Goal: Transaction & Acquisition: Purchase product/service

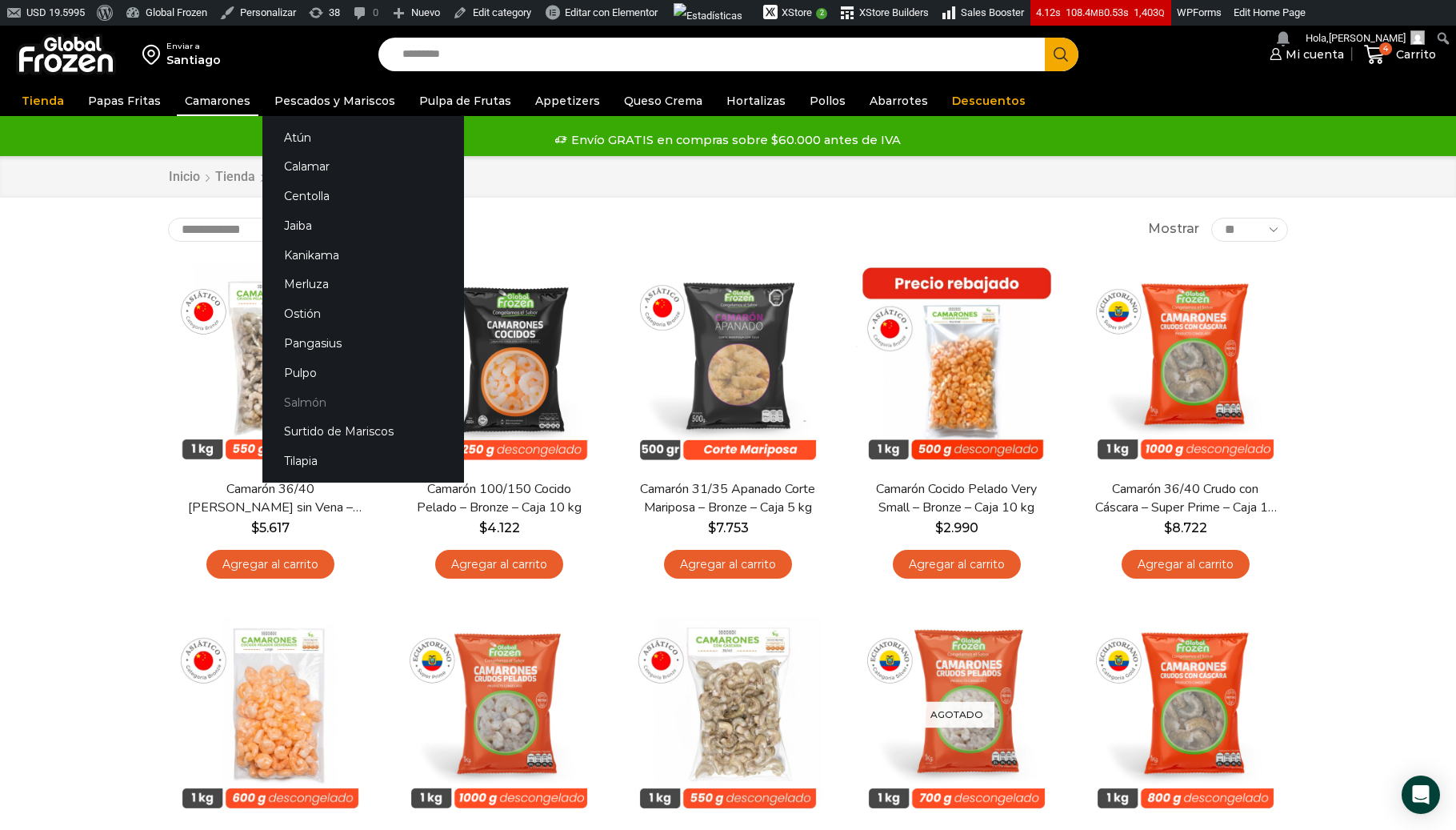
click at [291, 406] on link "Salmón" at bounding box center [364, 402] width 202 height 30
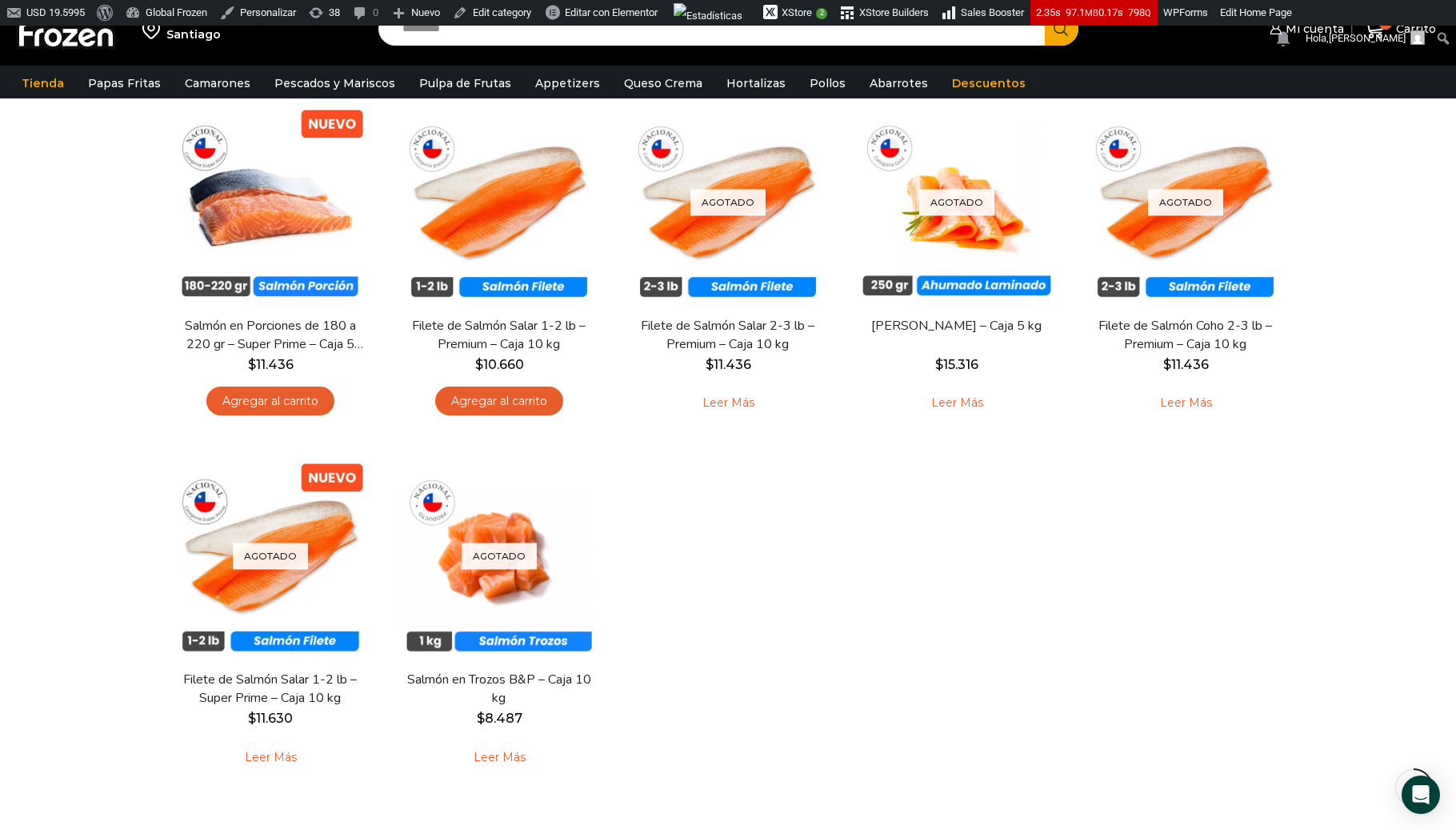
scroll to position [177, 0]
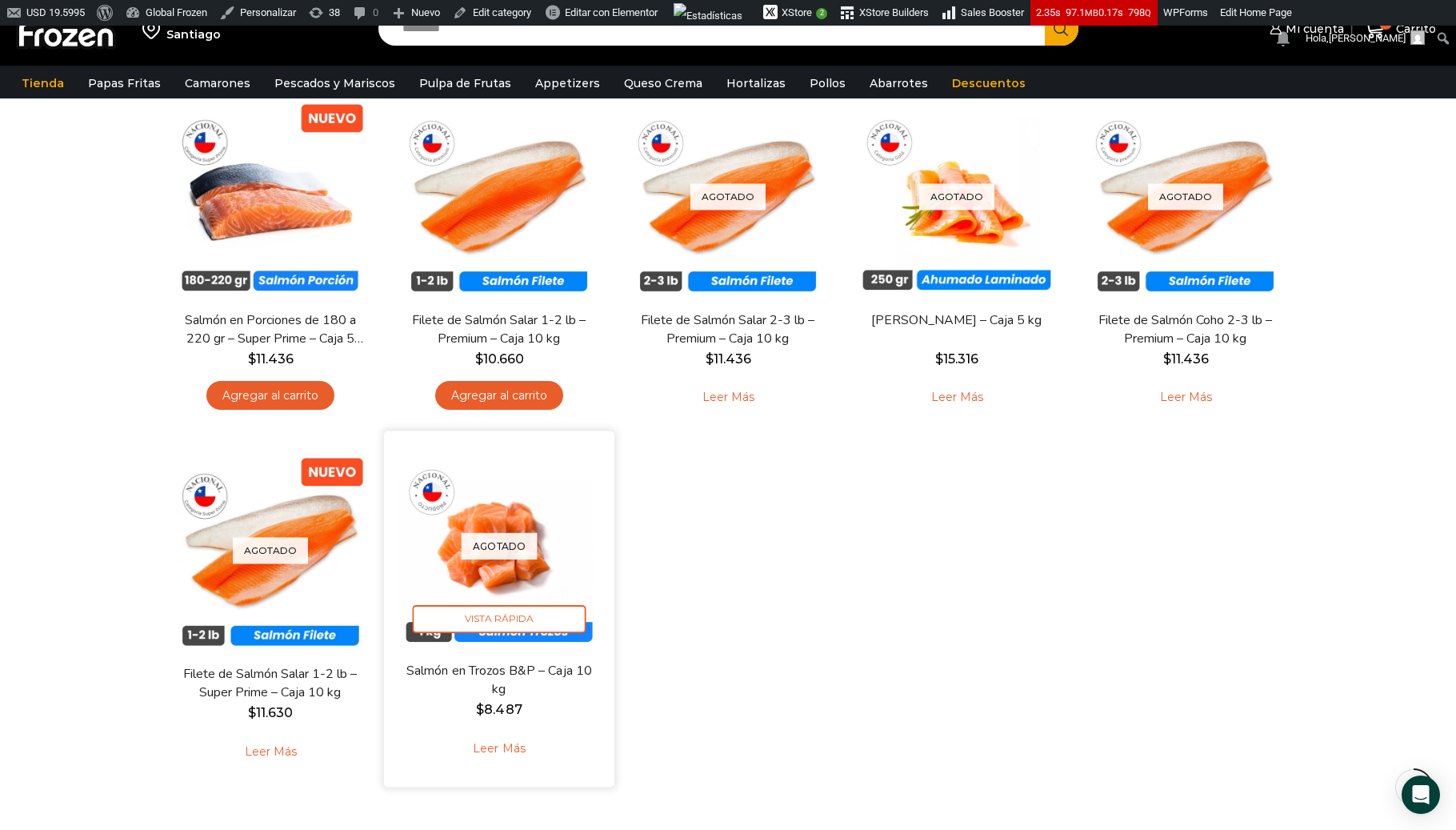
click at [495, 750] on link "Leer más" at bounding box center [499, 749] width 102 height 34
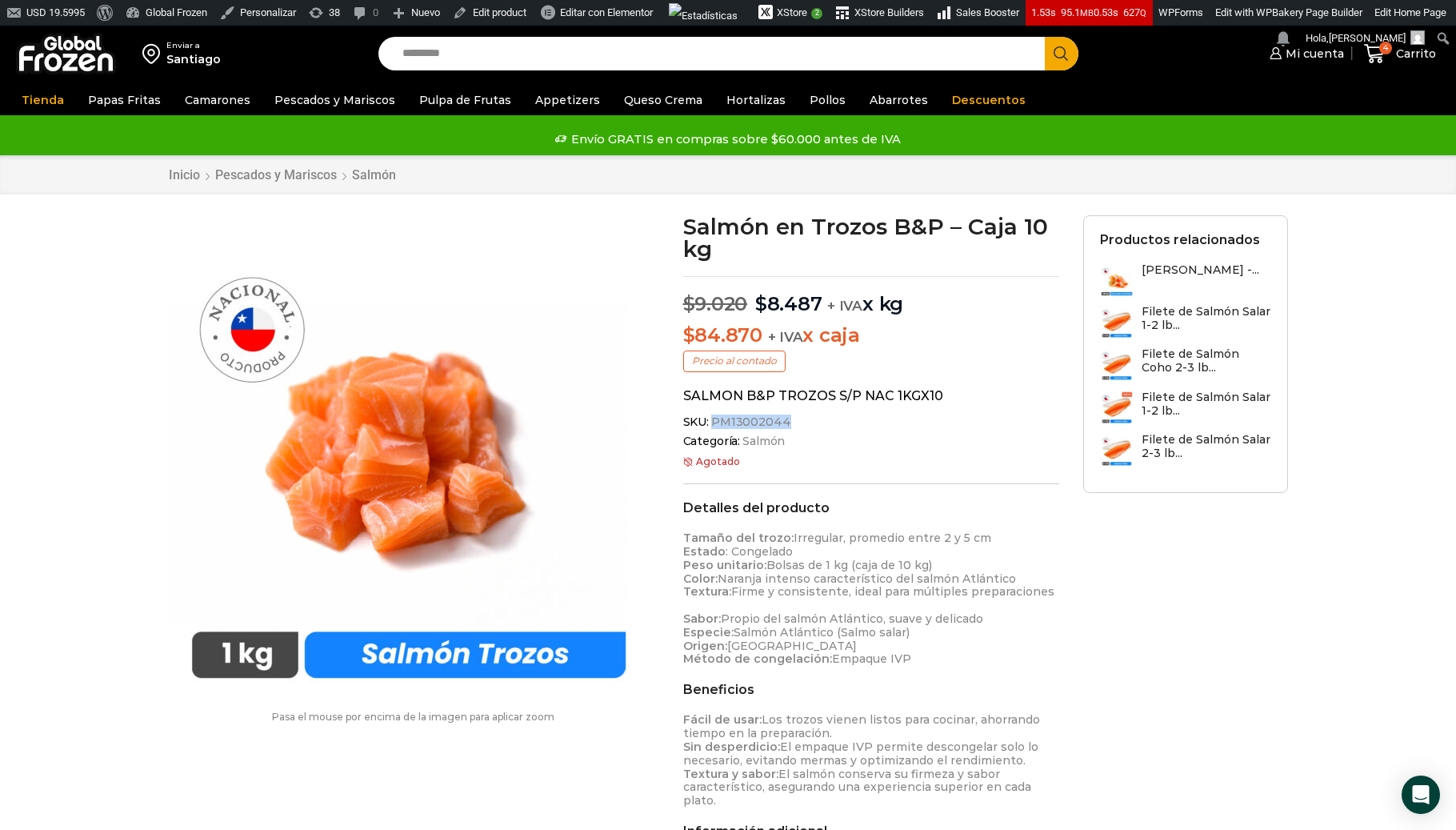
drag, startPoint x: 780, startPoint y: 423, endPoint x: 711, endPoint y: 422, distance: 69.0
click at [711, 422] on span "PM13002044" at bounding box center [750, 422] width 82 height 14
copy span "PM13002044"
click at [620, 99] on link "Queso Crema" at bounding box center [662, 99] width 94 height 30
